Goal: Information Seeking & Learning: Check status

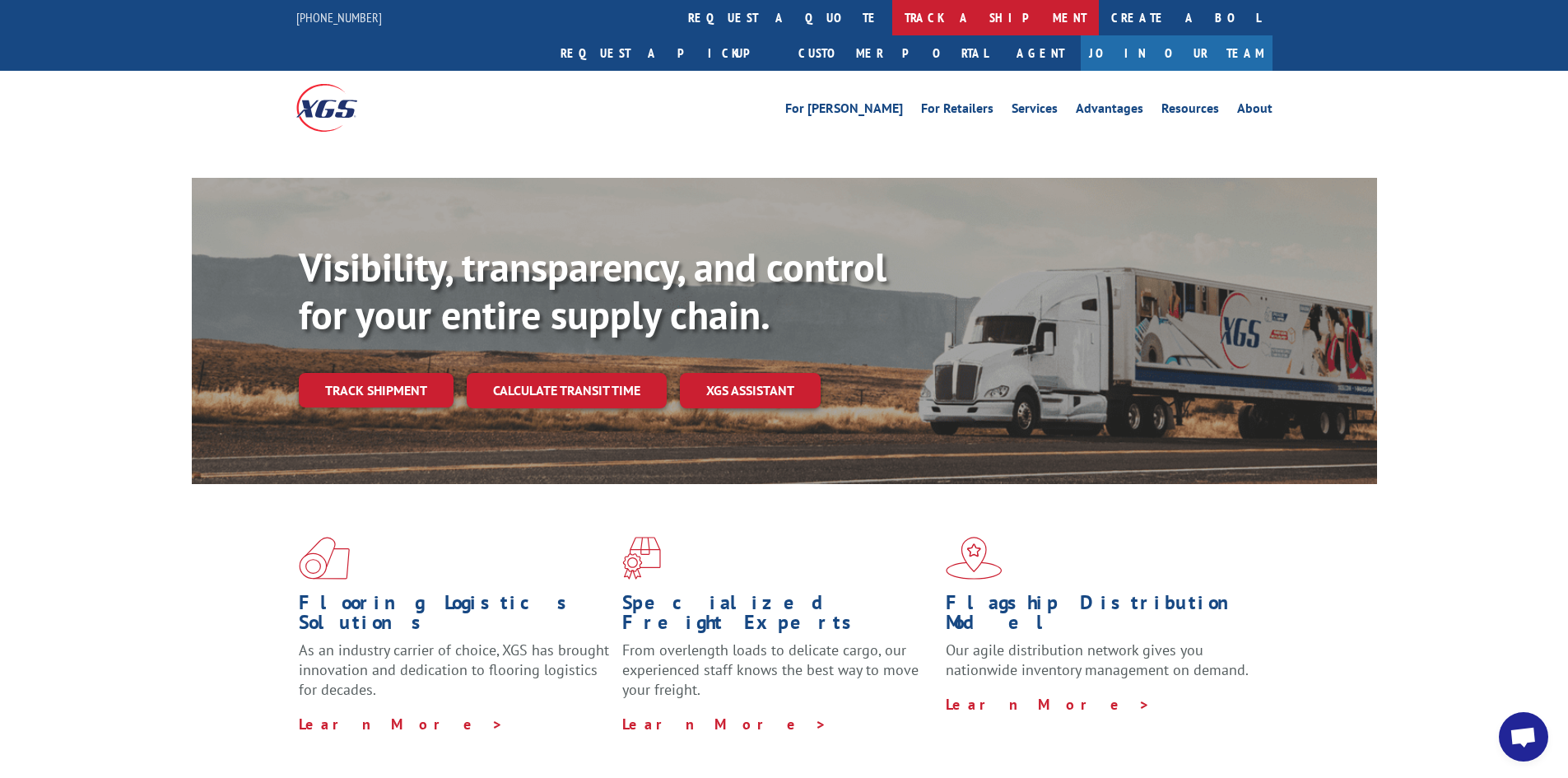
click at [892, 12] on link "track a shipment" at bounding box center [995, 17] width 207 height 36
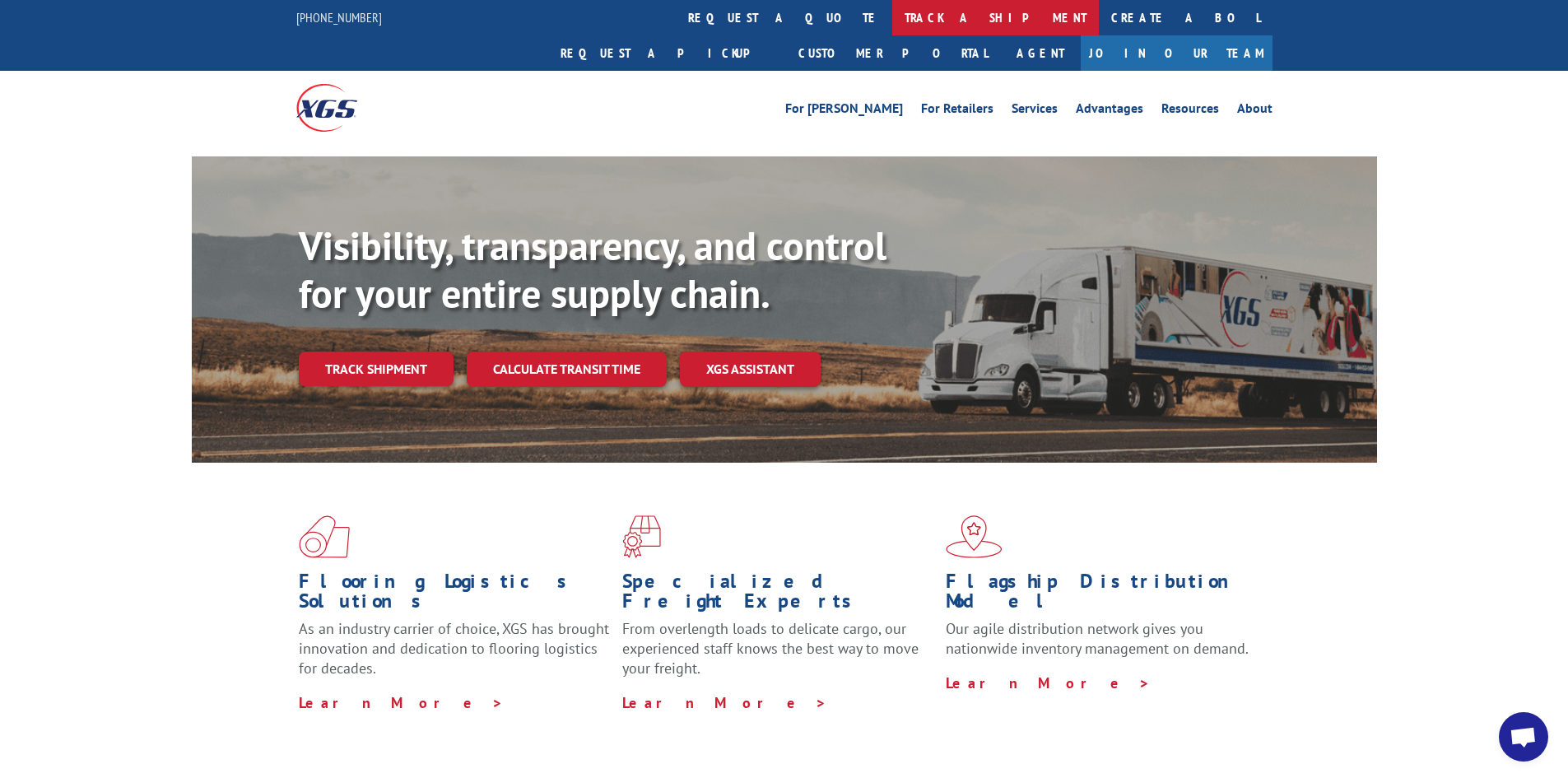
click at [892, 13] on link "track a shipment" at bounding box center [995, 17] width 207 height 36
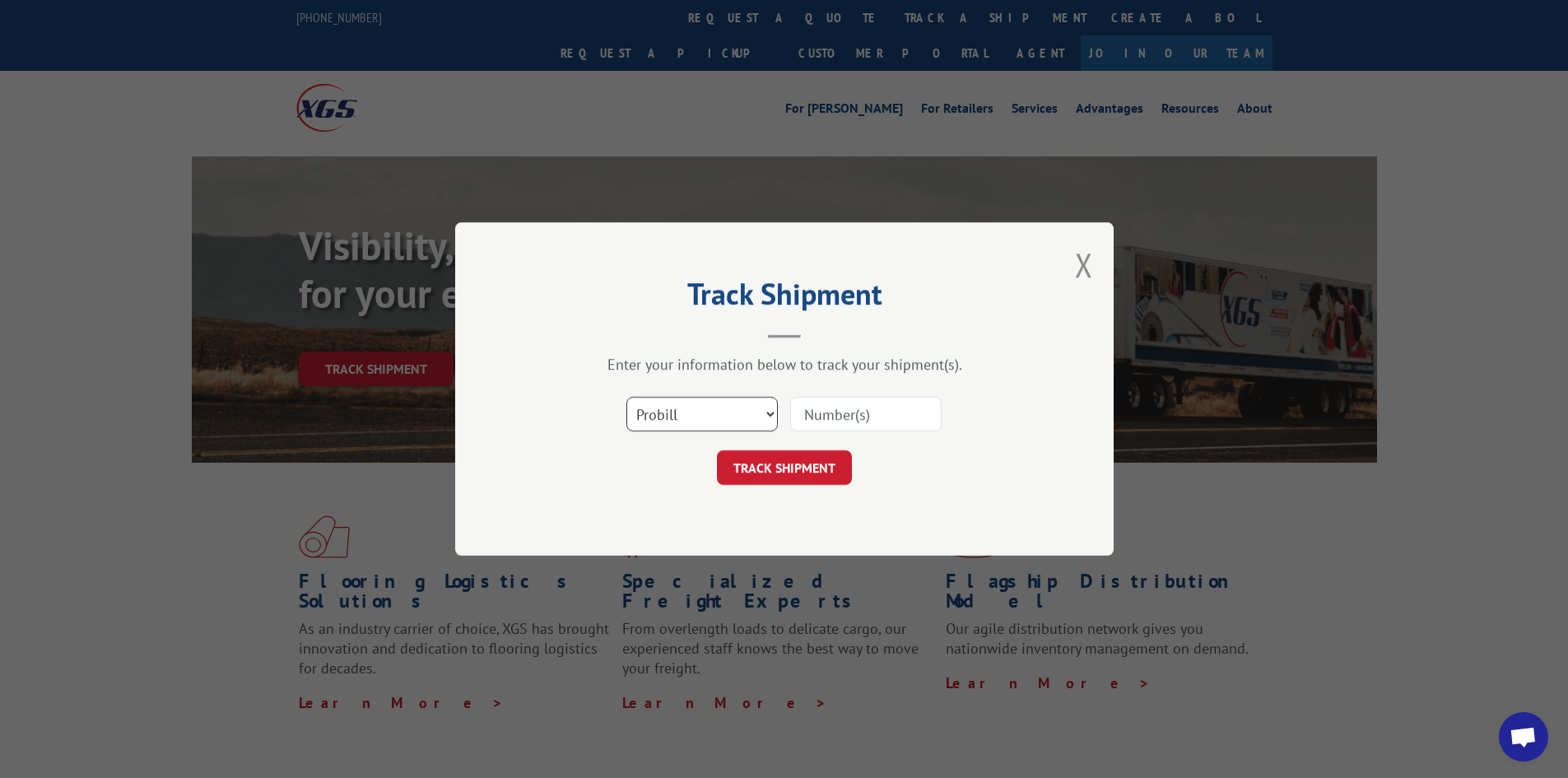
click at [767, 412] on select "Select category... Probill BOL PO" at bounding box center [702, 414] width 151 height 35
select select "bol"
click at [626, 396] on select "Select category... Probill BOL PO" at bounding box center [702, 414] width 151 height 35
click at [830, 410] on input at bounding box center [866, 414] width 151 height 35
type input "3392931"
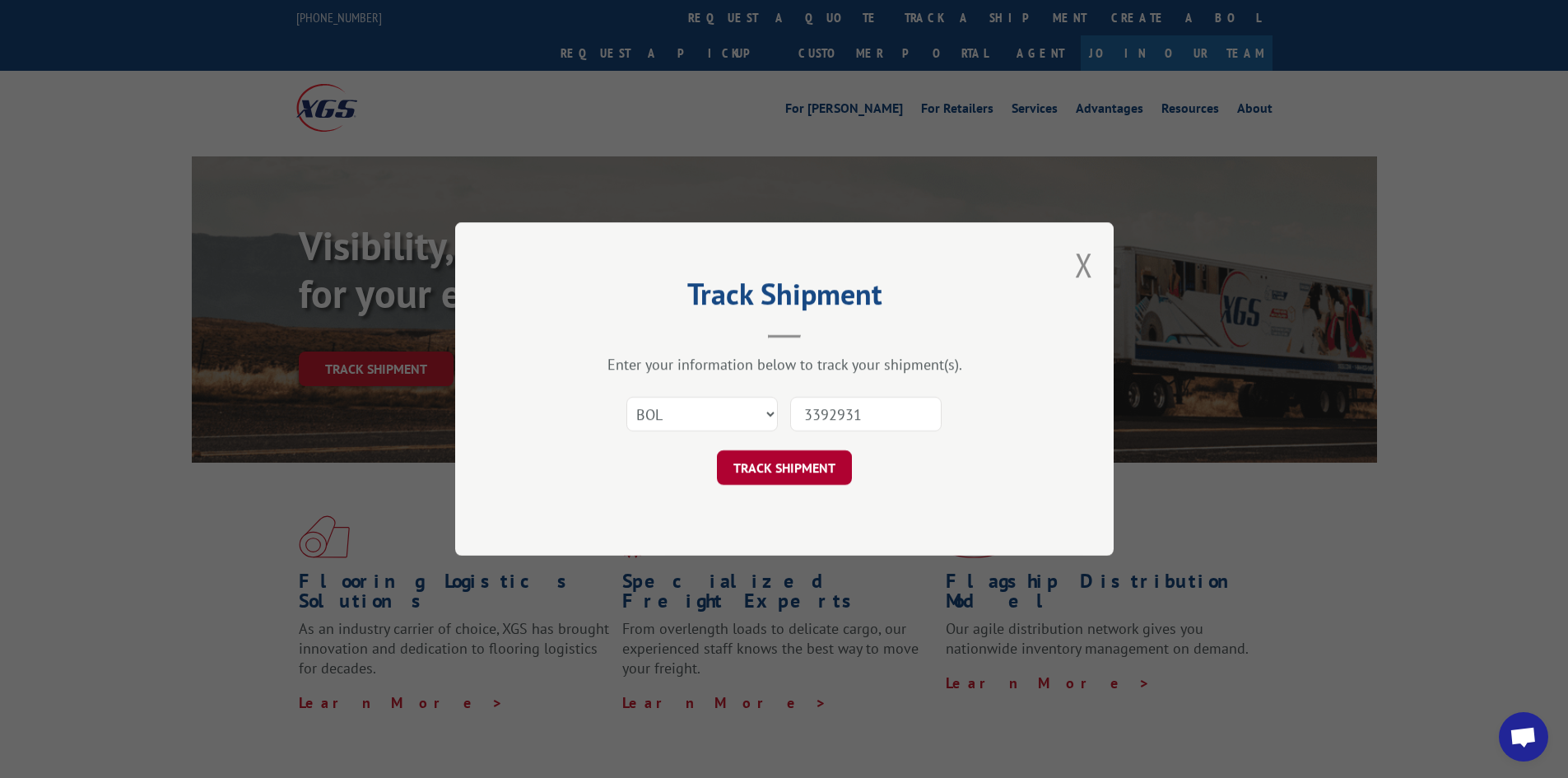
click at [789, 465] on button "TRACK SHIPMENT" at bounding box center [784, 468] width 135 height 35
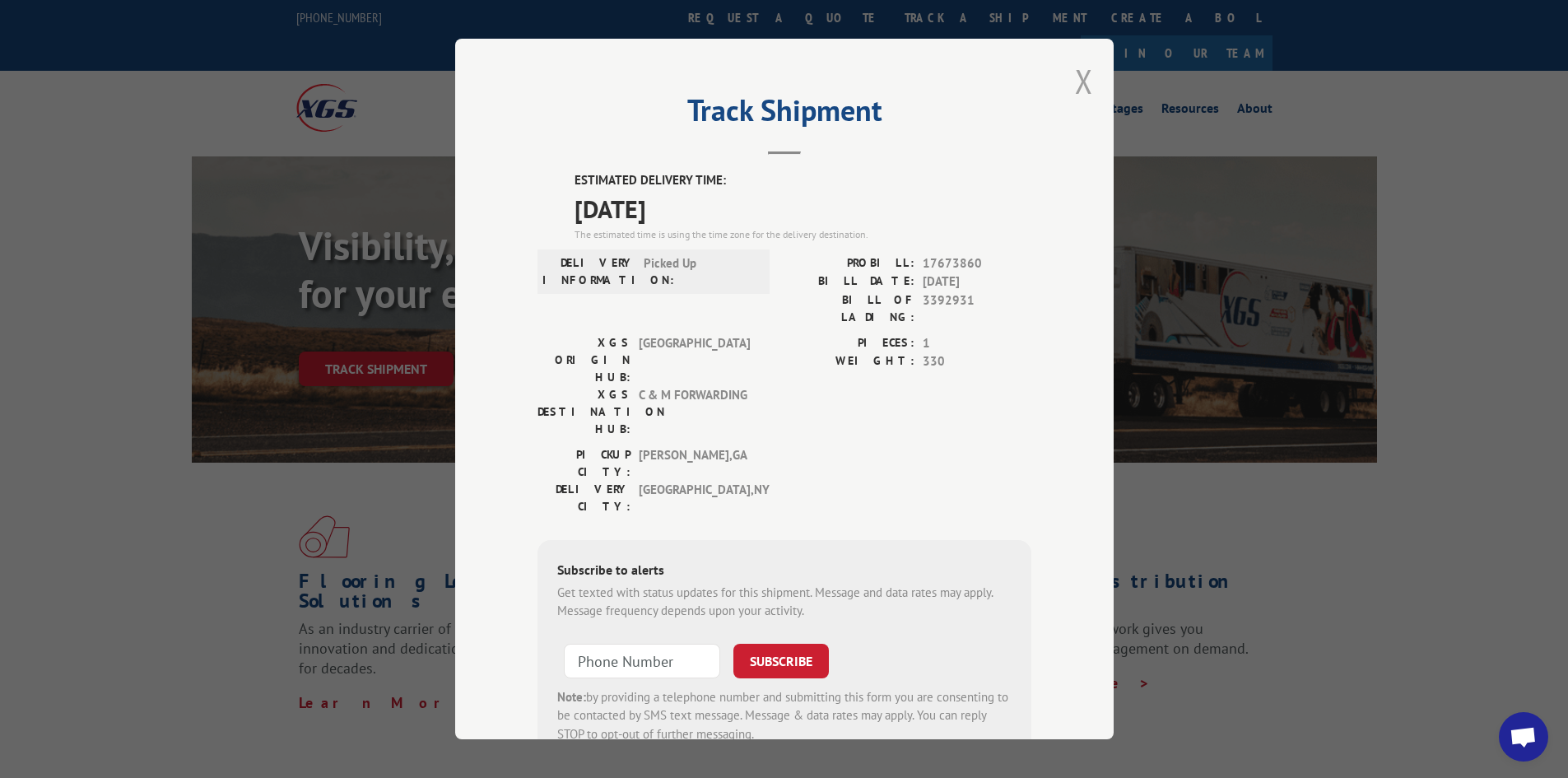
click at [1083, 81] on button "Close modal" at bounding box center [1084, 81] width 18 height 44
